Goal: Task Accomplishment & Management: Use online tool/utility

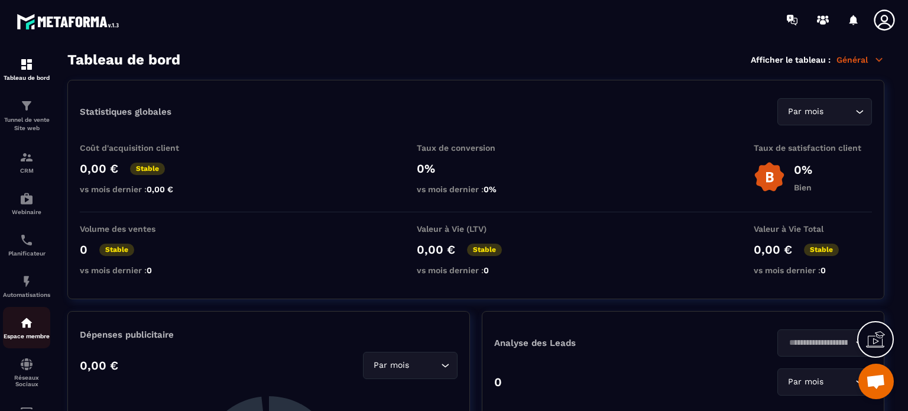
scroll to position [7735, 0]
click at [25, 288] on img at bounding box center [27, 281] width 14 height 14
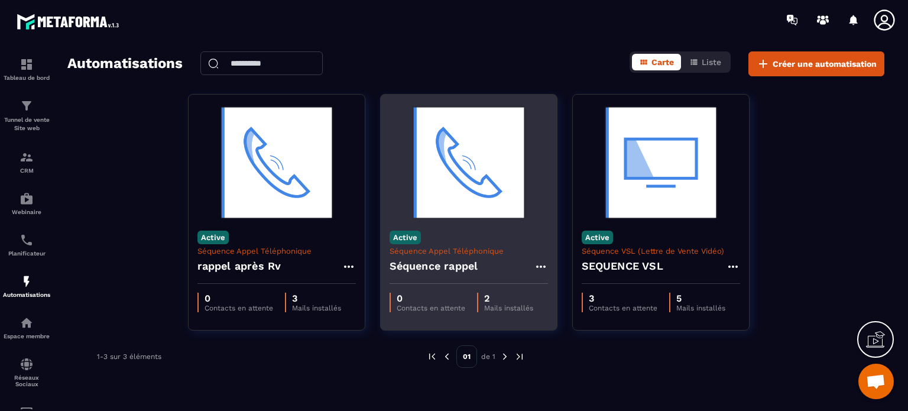
click at [446, 189] on img at bounding box center [469, 162] width 158 height 118
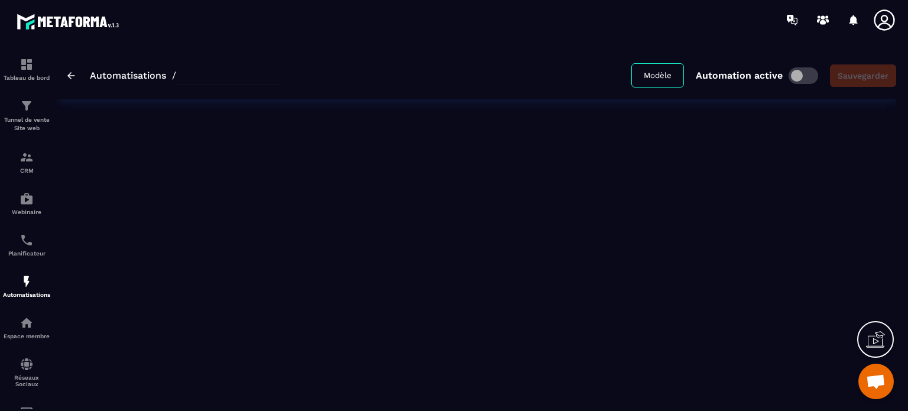
type input "**********"
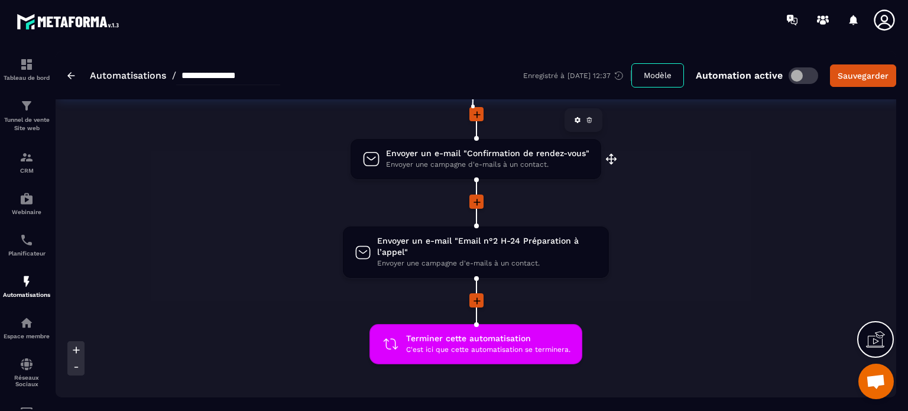
scroll to position [59, 0]
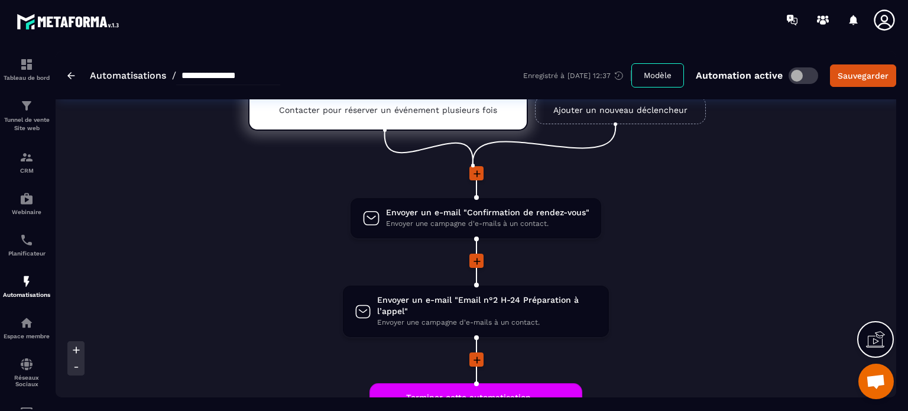
click at [477, 176] on icon at bounding box center [476, 173] width 7 height 7
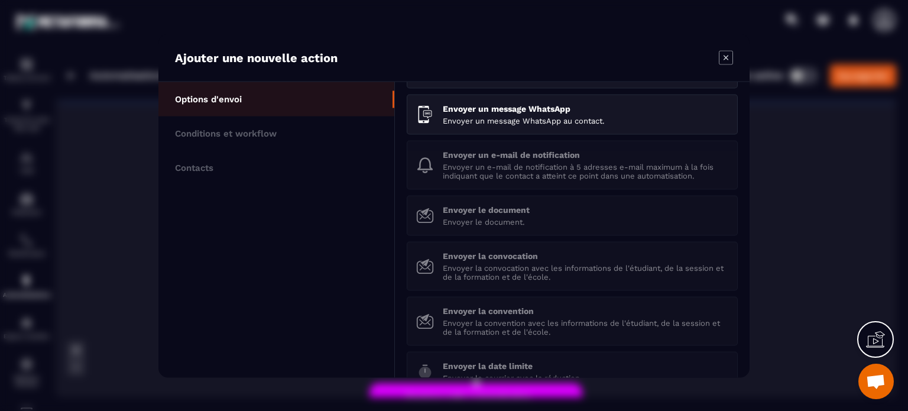
scroll to position [163, 0]
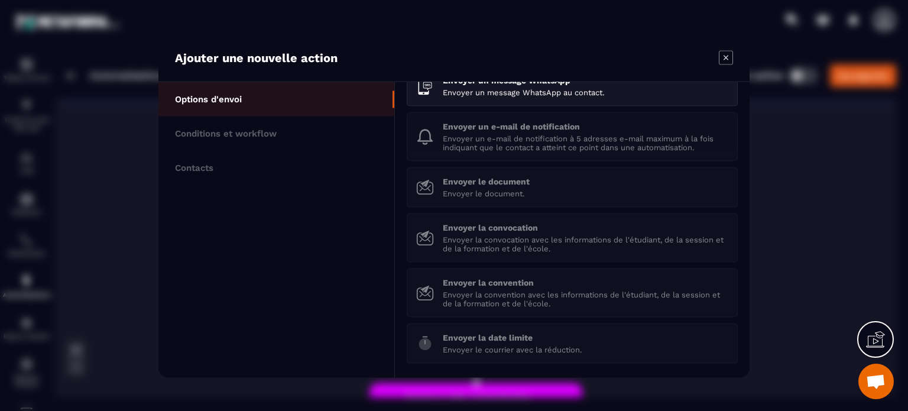
click at [723, 59] on icon "Modal window" at bounding box center [726, 57] width 14 height 14
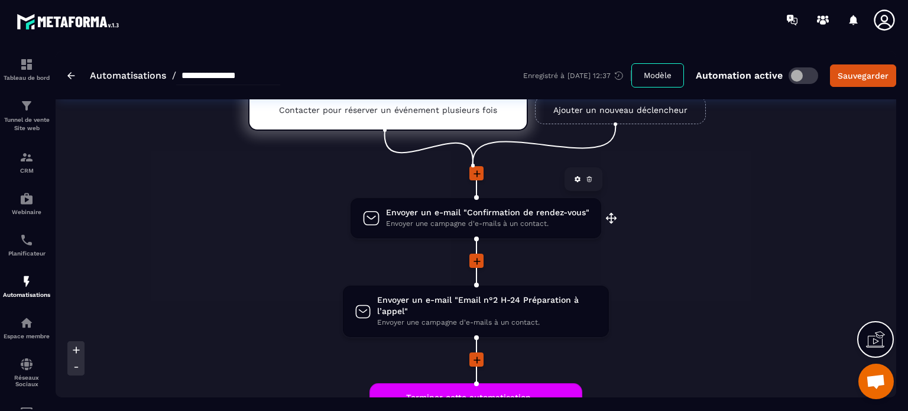
click at [434, 213] on span "Envoyer un e-mail "Confirmation de rendez-vous"" at bounding box center [487, 212] width 203 height 11
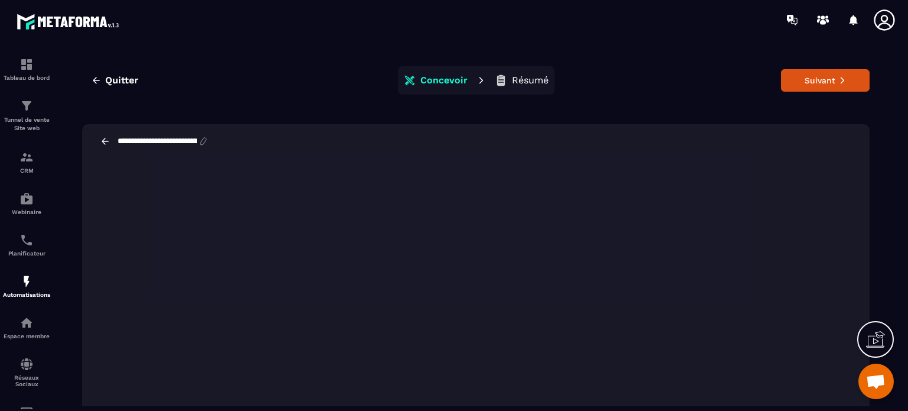
scroll to position [0, 68]
drag, startPoint x: 117, startPoint y: 141, endPoint x: 220, endPoint y: 141, distance: 102.8
click at [220, 141] on div "**********" at bounding box center [169, 141] width 106 height 11
click at [122, 83] on span "Quitter" at bounding box center [121, 80] width 33 height 12
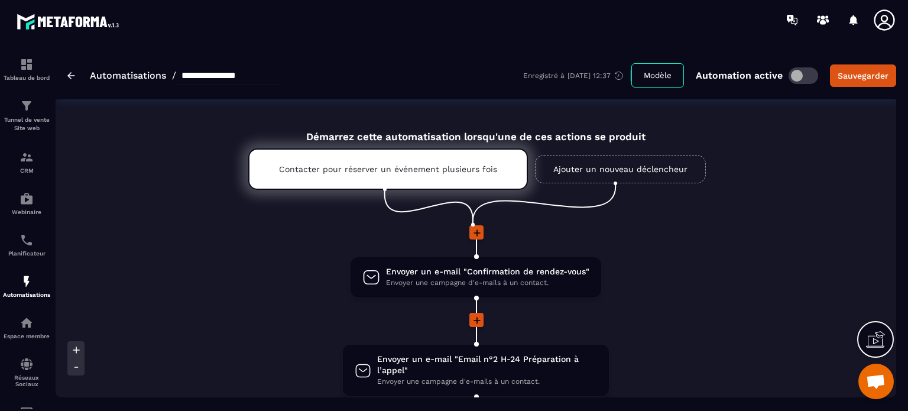
scroll to position [118, 0]
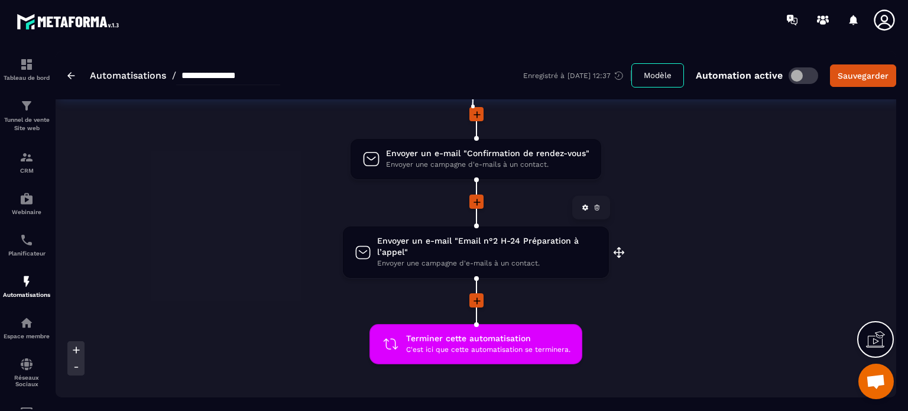
click at [421, 238] on span "Envoyer un e-mail "Email n°2 H-24 Préparation à l’appel"" at bounding box center [487, 246] width 220 height 22
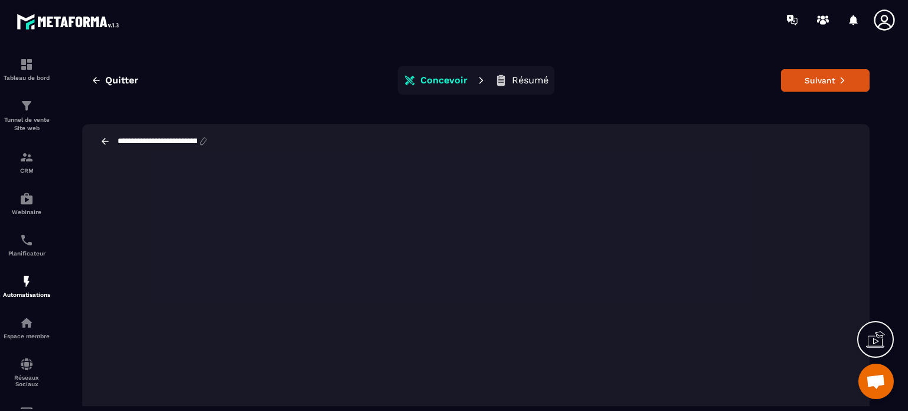
click at [168, 138] on input "**********" at bounding box center [157, 141] width 82 height 9
drag, startPoint x: 210, startPoint y: 137, endPoint x: 105, endPoint y: 137, distance: 105.2
click at [105, 137] on div "**********" at bounding box center [161, 141] width 122 height 11
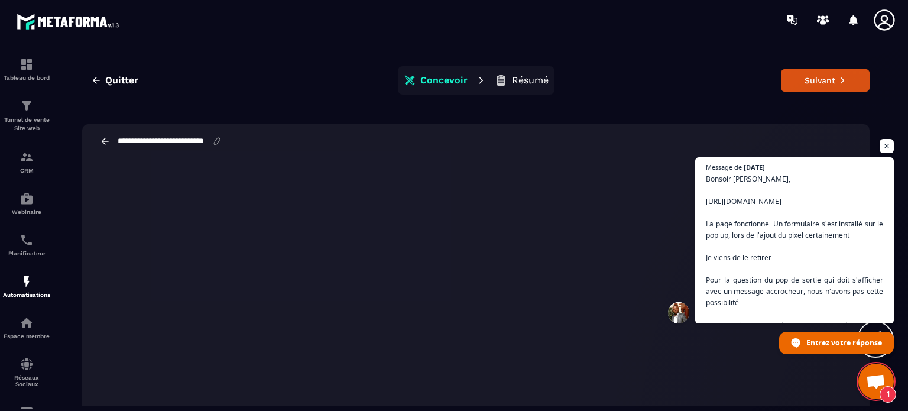
scroll to position [8109, 0]
click at [124, 80] on span "Quitter" at bounding box center [121, 80] width 33 height 12
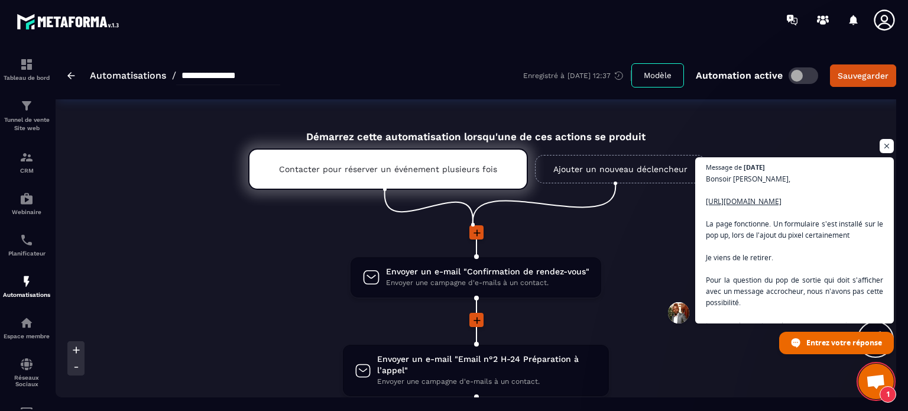
click at [122, 77] on link "Automatisations" at bounding box center [128, 75] width 76 height 11
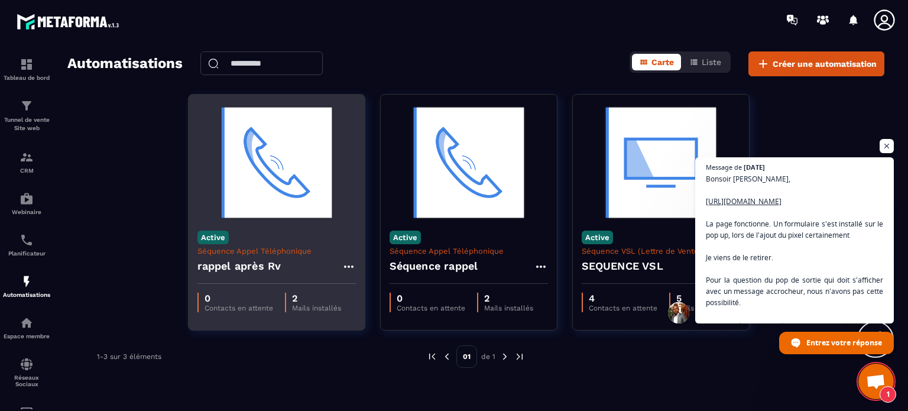
click at [255, 265] on h4 "rappel après Rv" at bounding box center [239, 266] width 84 height 17
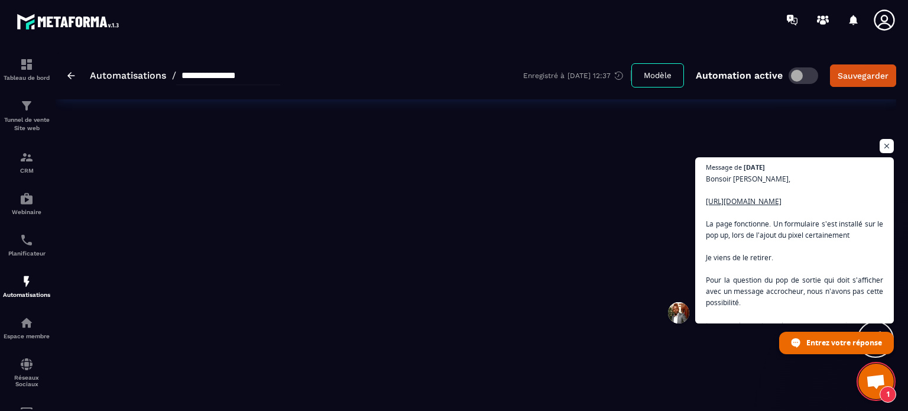
type input "**********"
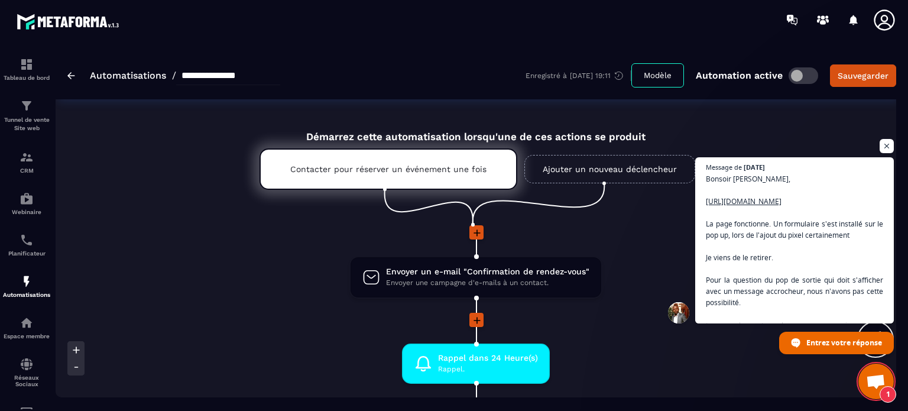
click at [111, 74] on link "Automatisations" at bounding box center [128, 75] width 76 height 11
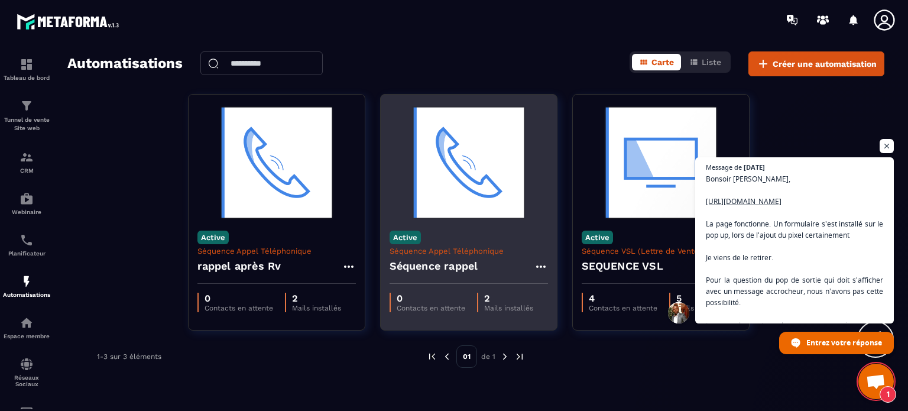
click at [539, 268] on icon at bounding box center [541, 266] width 14 height 14
click at [571, 336] on button "Supprimer" at bounding box center [575, 337] width 74 height 21
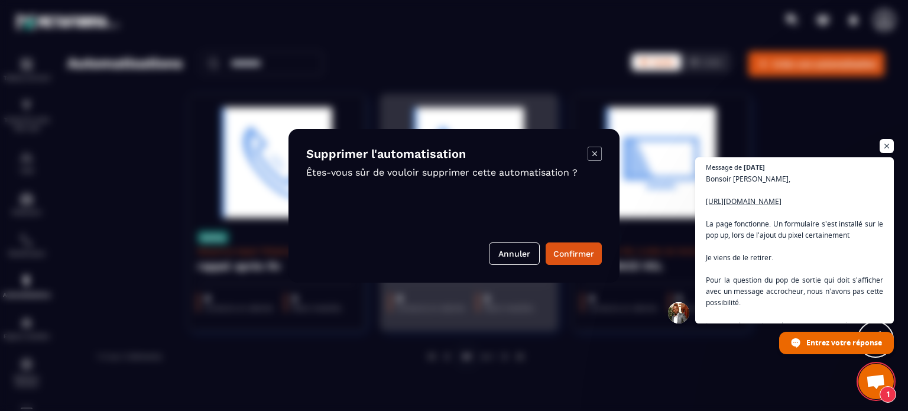
scroll to position [8086, 0]
click at [569, 254] on button "Confirmer" at bounding box center [574, 253] width 56 height 22
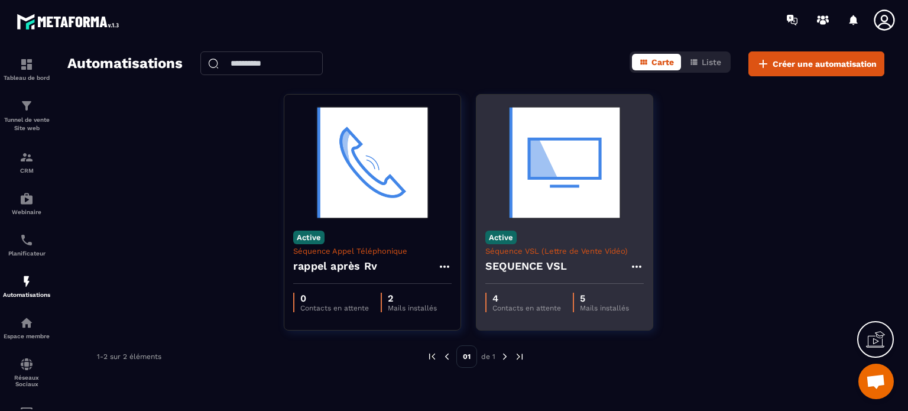
click at [510, 304] on p "Contacts en attente" at bounding box center [526, 308] width 69 height 8
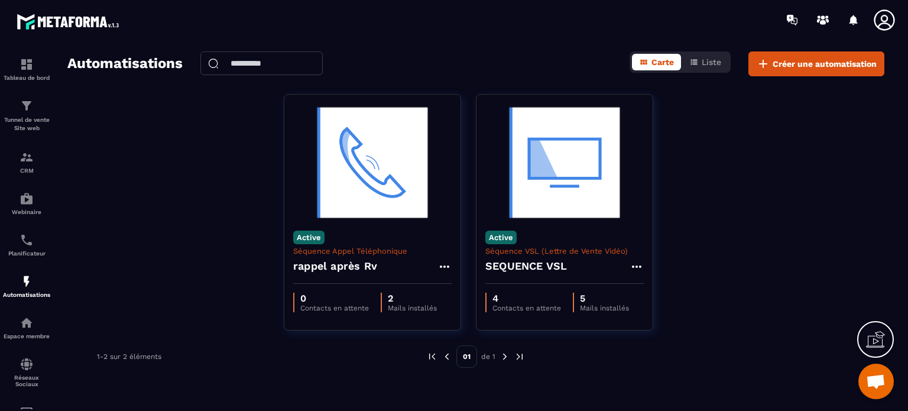
click at [237, 306] on div "Active Séquence Appel Téléphonique rappel après Rv 0 Contacts en attente 2 Mail…" at bounding box center [475, 219] width 817 height 251
click at [872, 387] on span "Ouvrir le chat" at bounding box center [876, 382] width 20 height 17
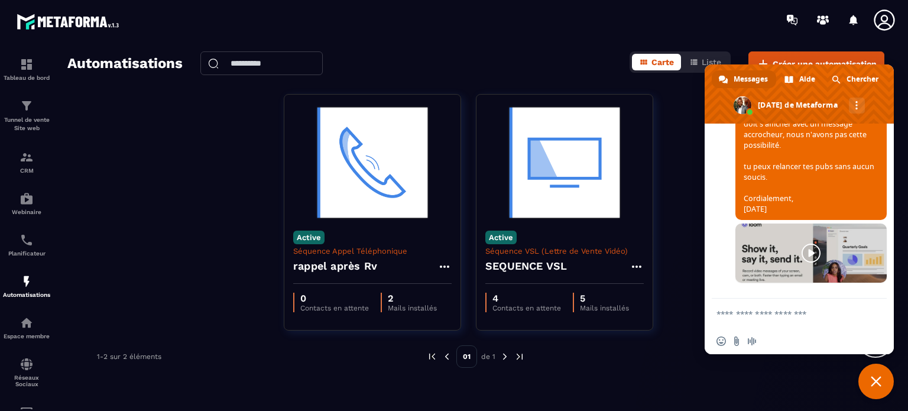
scroll to position [7909, 0]
click at [795, 33] on link "[URL][DOMAIN_NAME]" at bounding box center [783, 28] width 79 height 10
type textarea "**********"
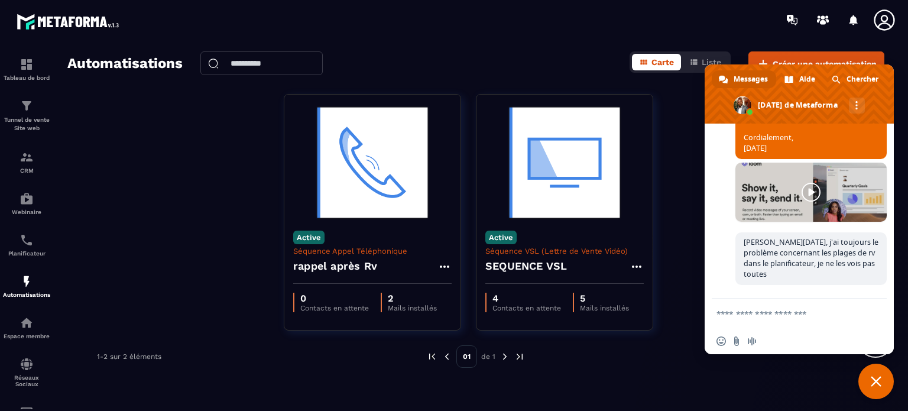
scroll to position [8149, 0]
click at [25, 118] on p "Tunnel de vente Site web" at bounding box center [26, 124] width 47 height 17
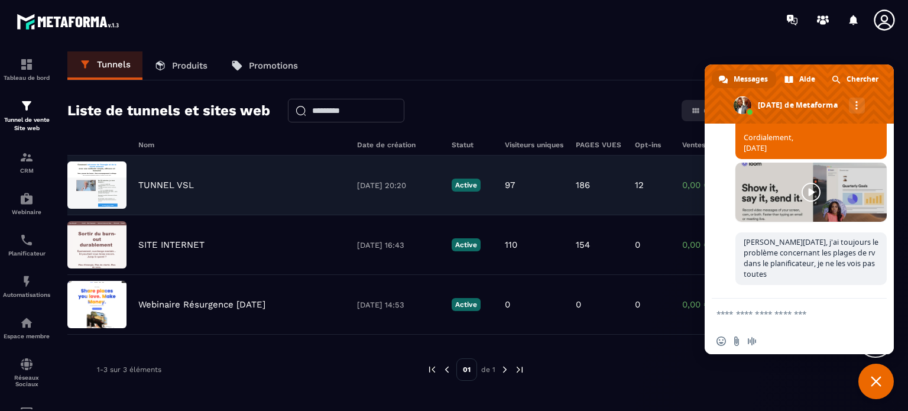
click at [176, 186] on p "TUNNEL VSL" at bounding box center [166, 185] width 56 height 11
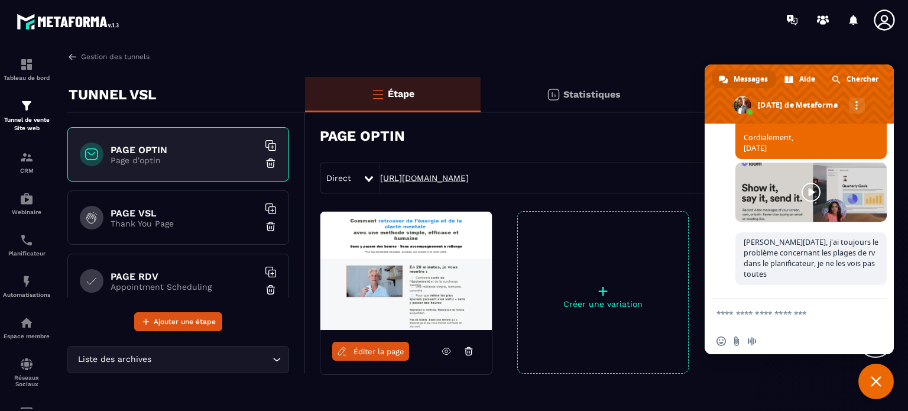
click at [442, 178] on link "[URL][DOMAIN_NAME]" at bounding box center [424, 177] width 89 height 9
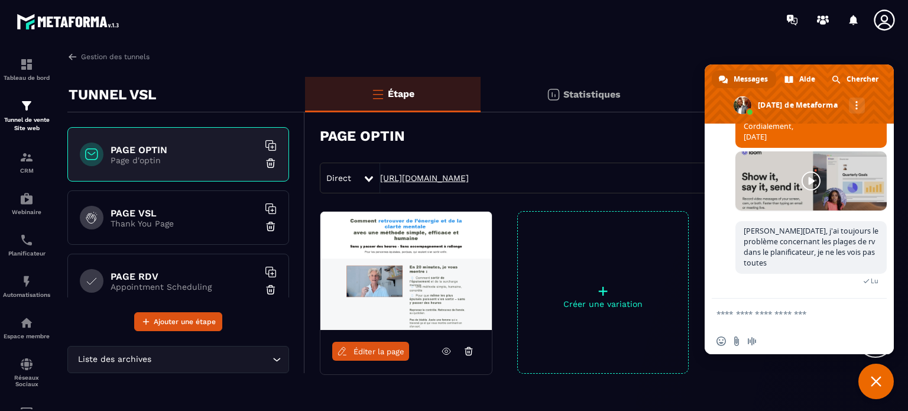
scroll to position [8137, 0]
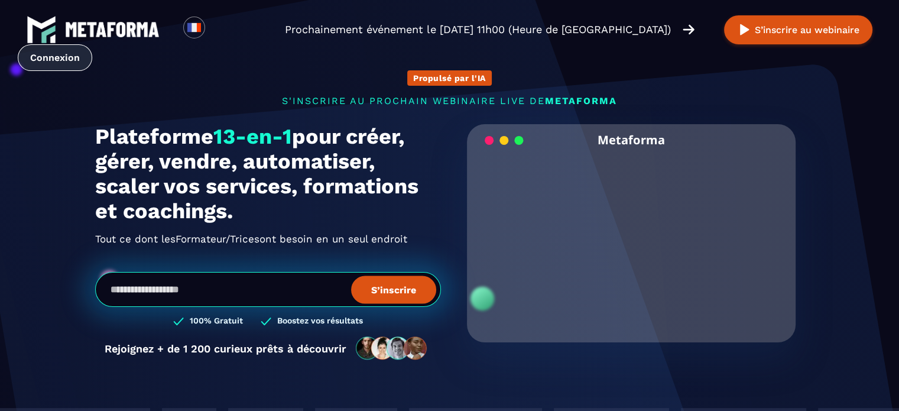
click at [92, 44] on link "Connexion" at bounding box center [55, 57] width 74 height 27
